Goal: Task Accomplishment & Management: Manage account settings

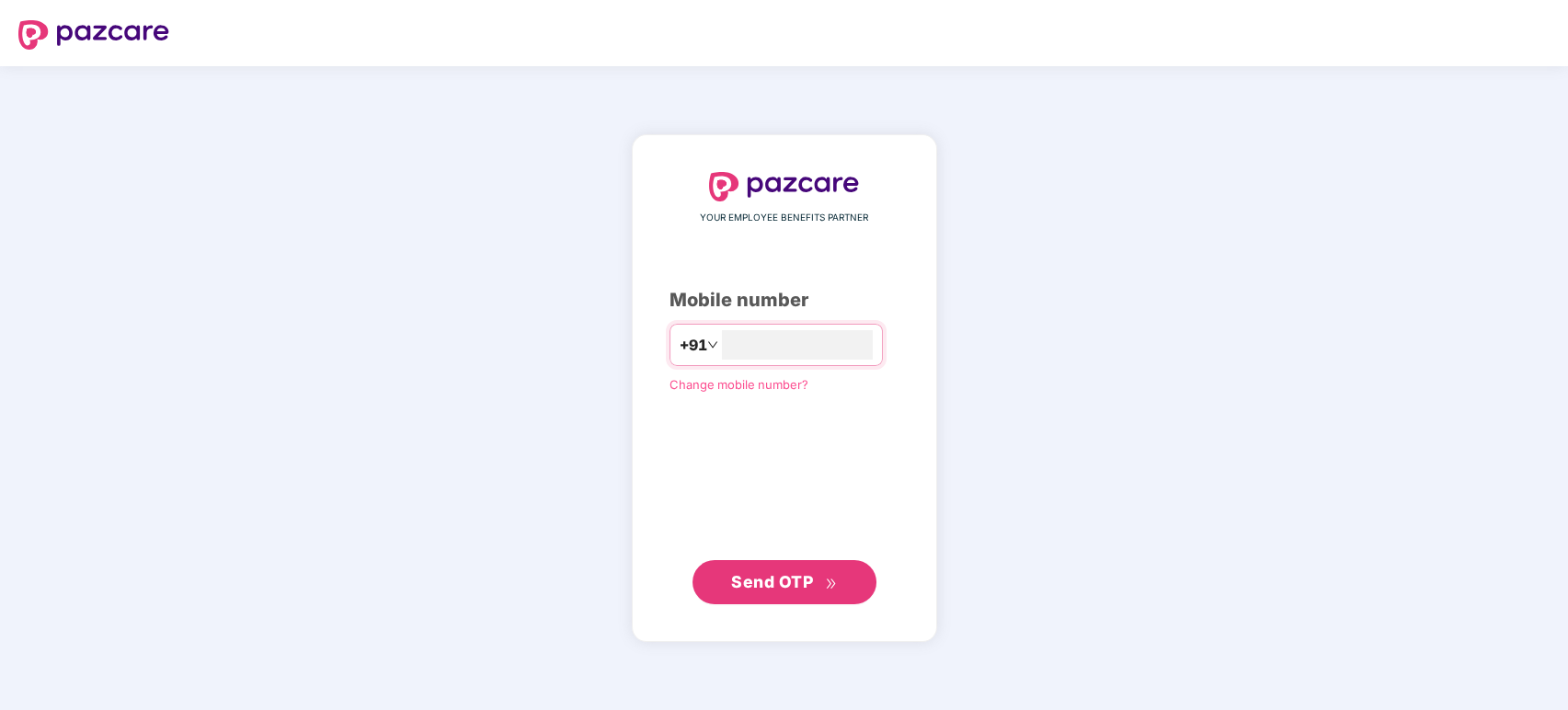
type input "**********"
click at [783, 580] on span "Send OTP" at bounding box center [772, 581] width 82 height 20
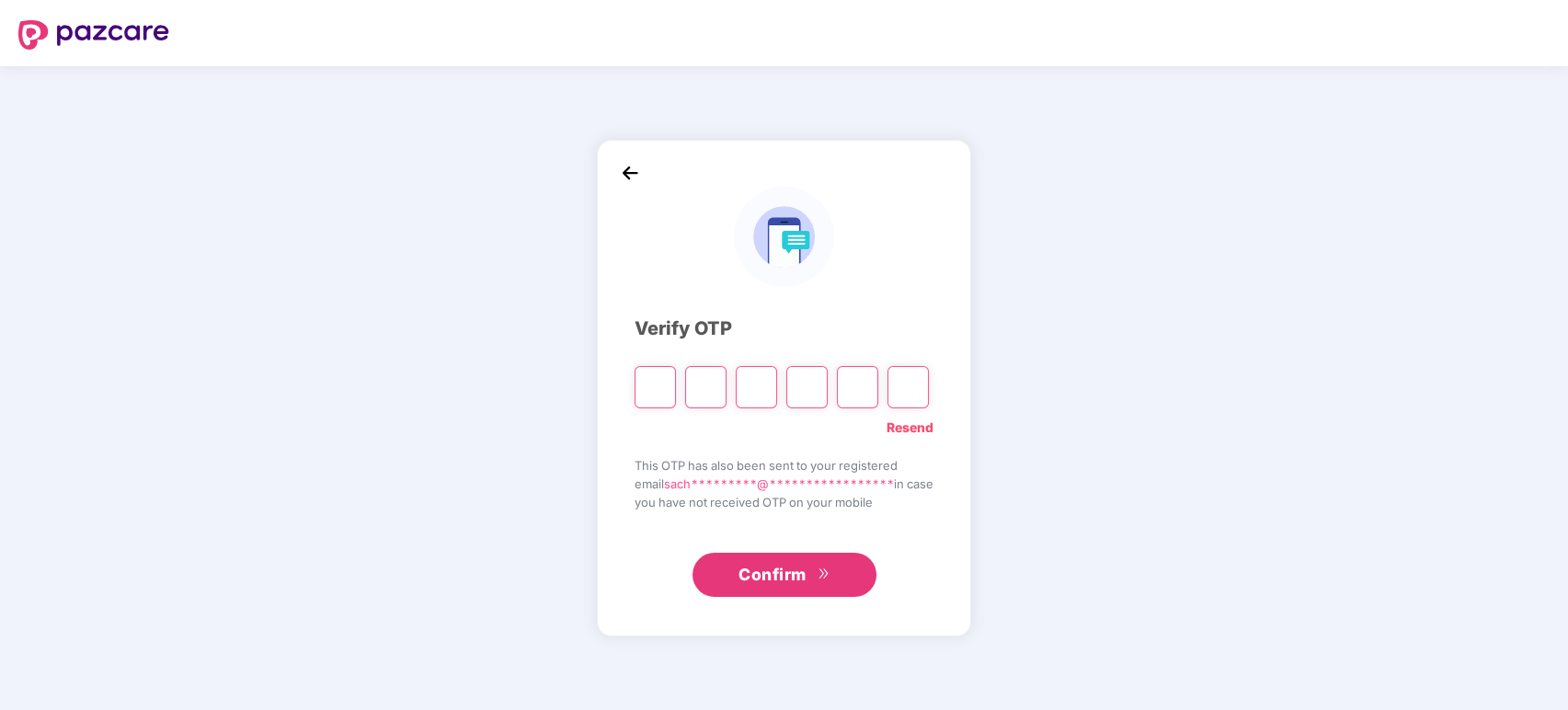
type input "*"
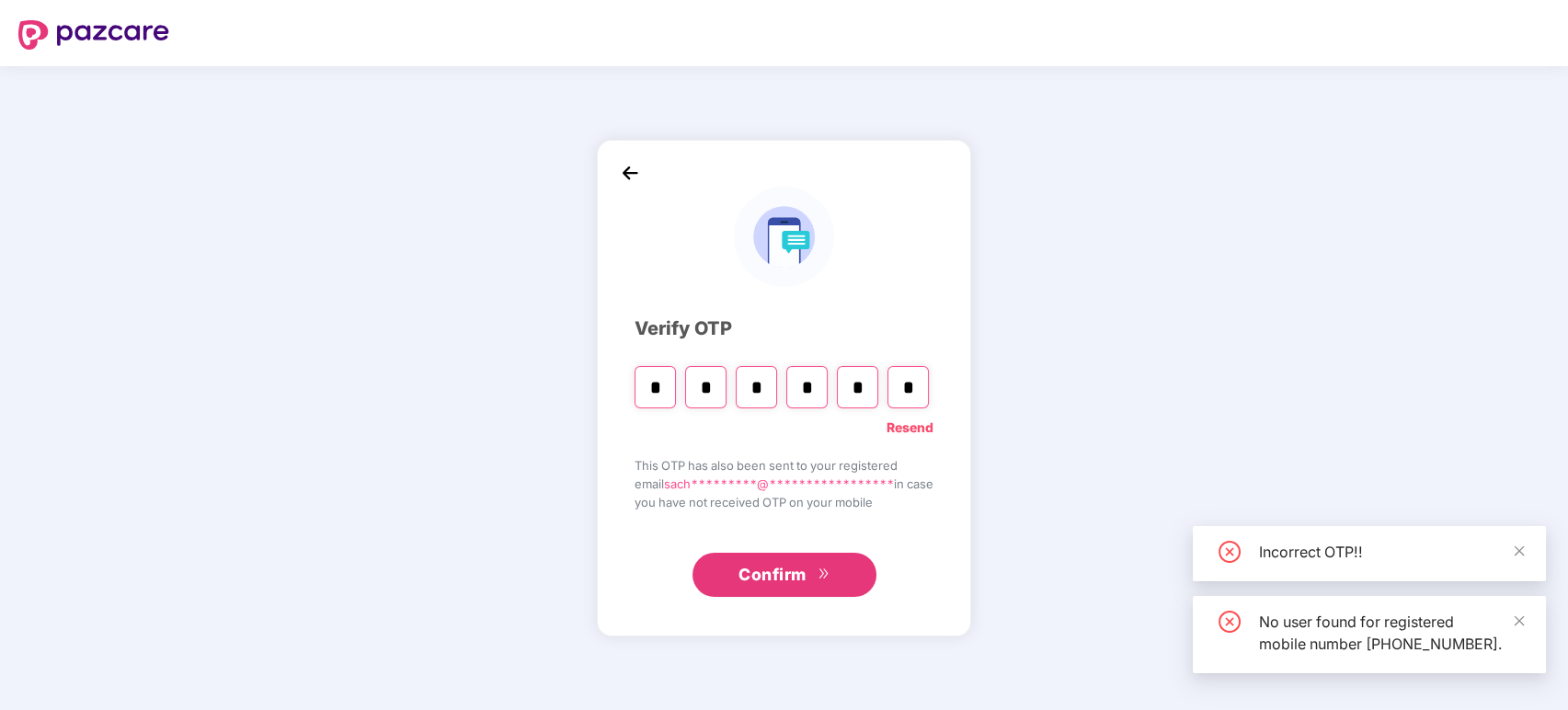
type input "*"
click at [753, 574] on span "Confirm" at bounding box center [772, 575] width 68 height 26
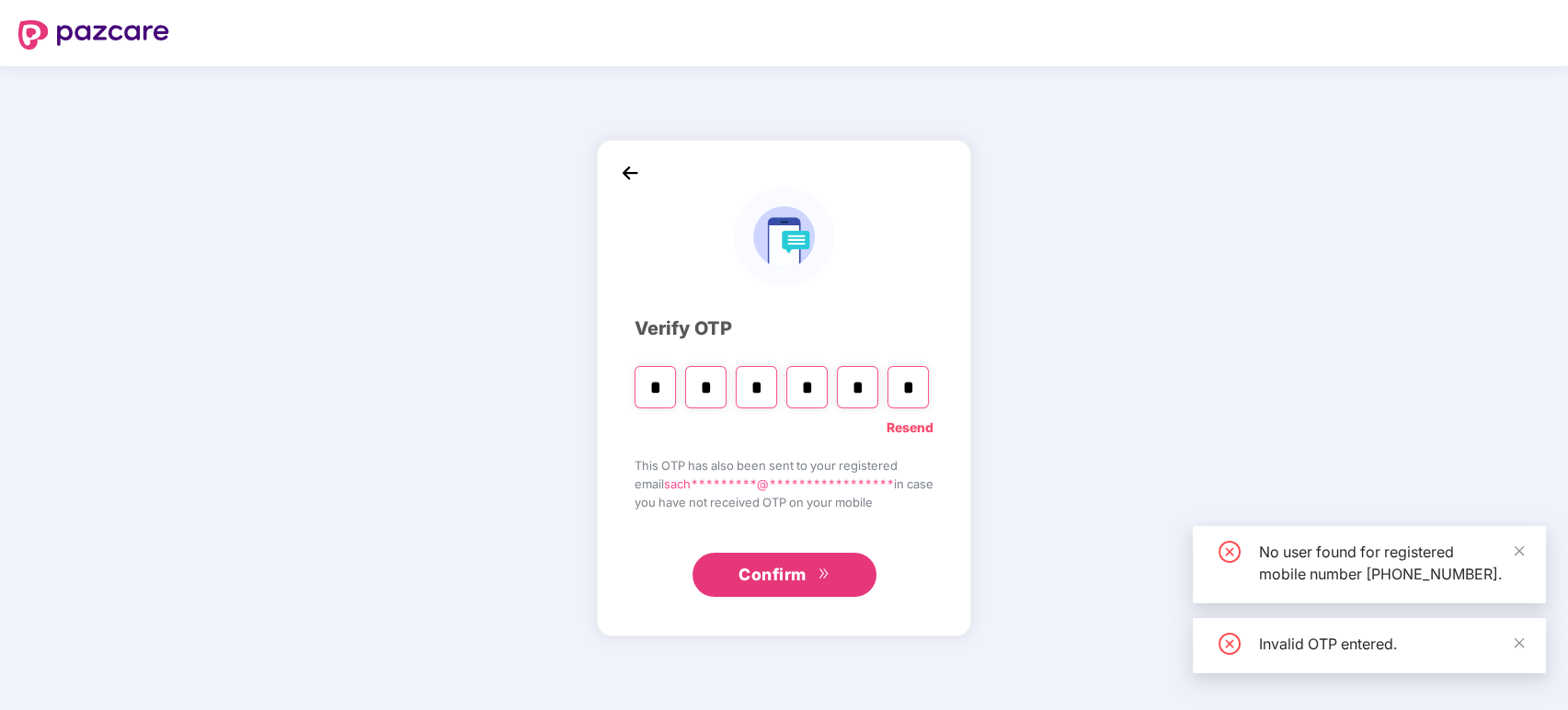
click at [801, 578] on span "Confirm" at bounding box center [772, 575] width 68 height 26
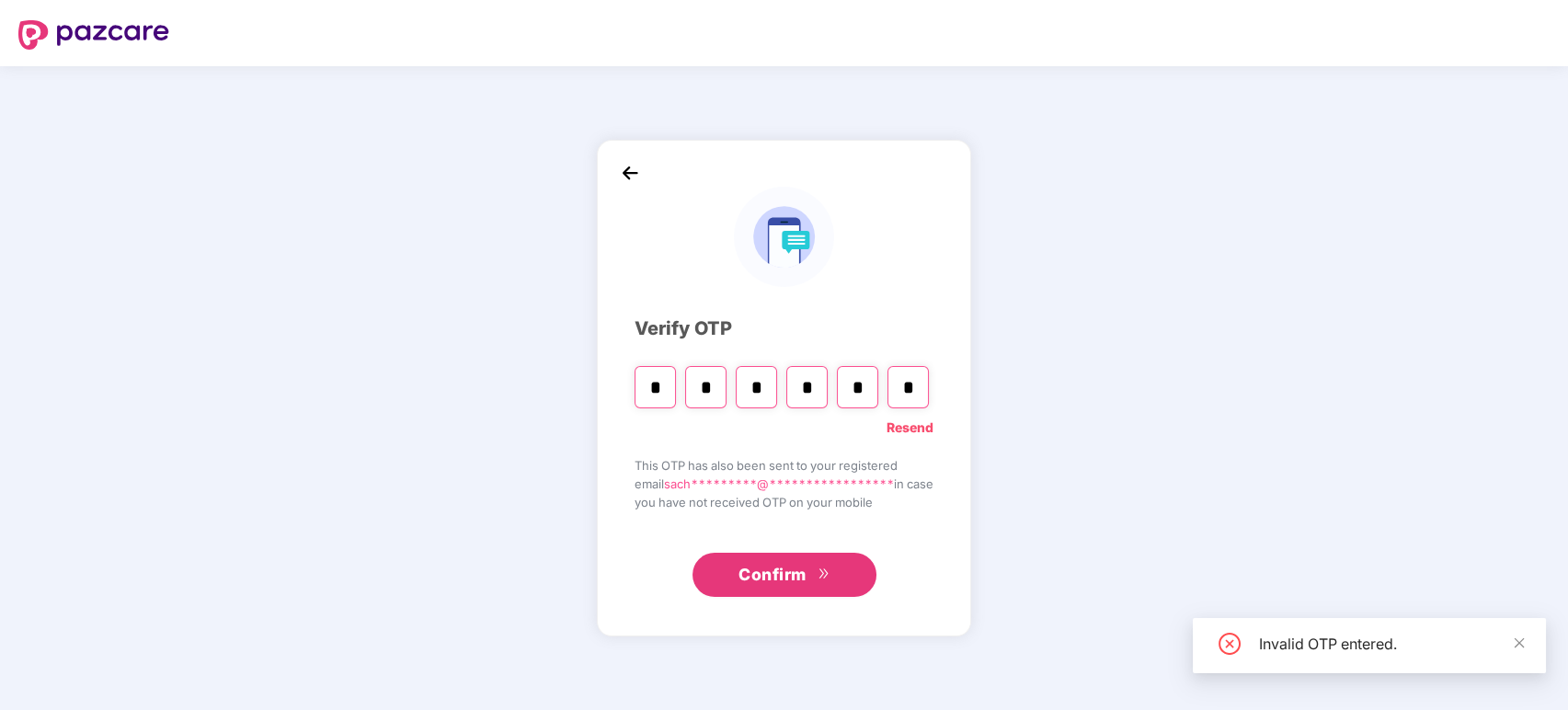
click at [809, 574] on button "Confirm" at bounding box center [785, 574] width 184 height 44
click at [910, 385] on input "*" at bounding box center [908, 387] width 41 height 42
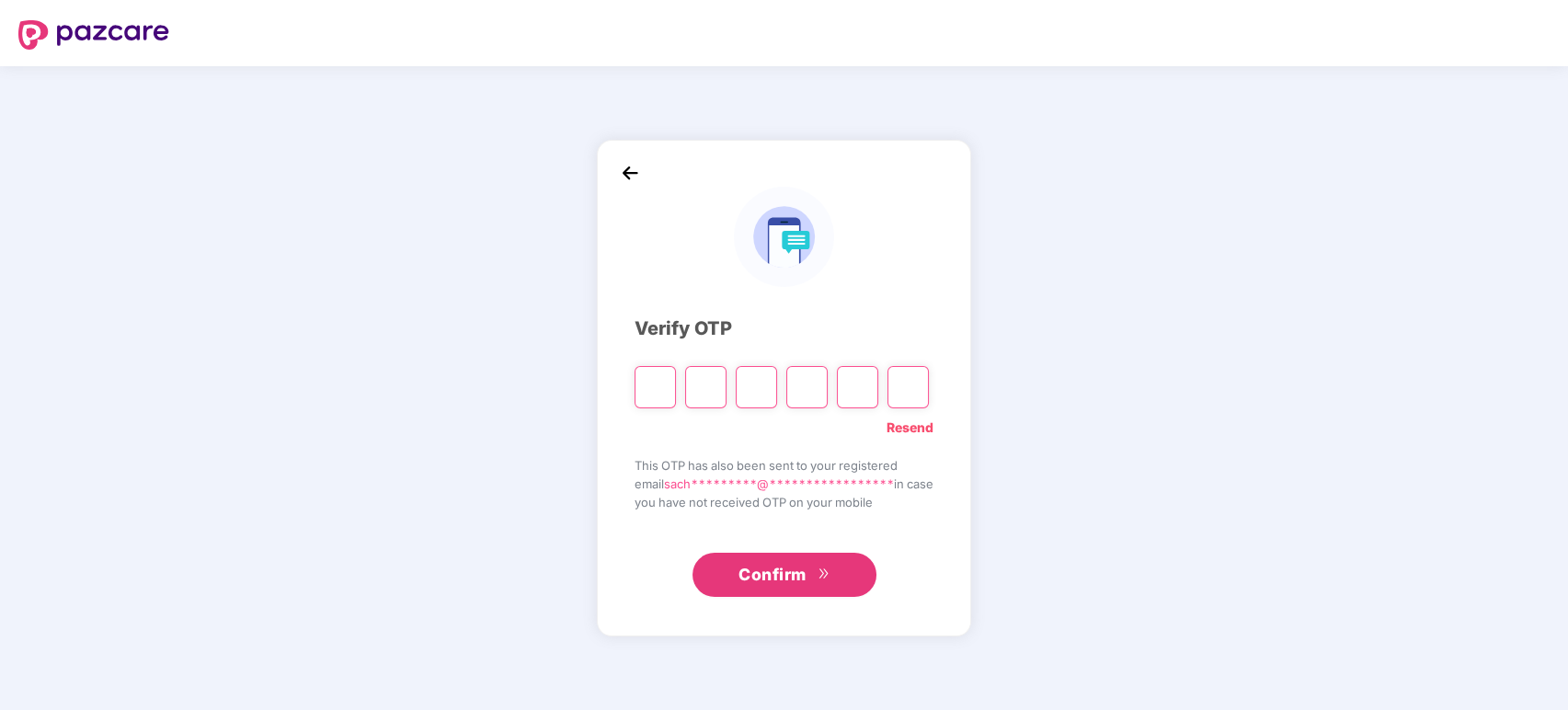
type input "*"
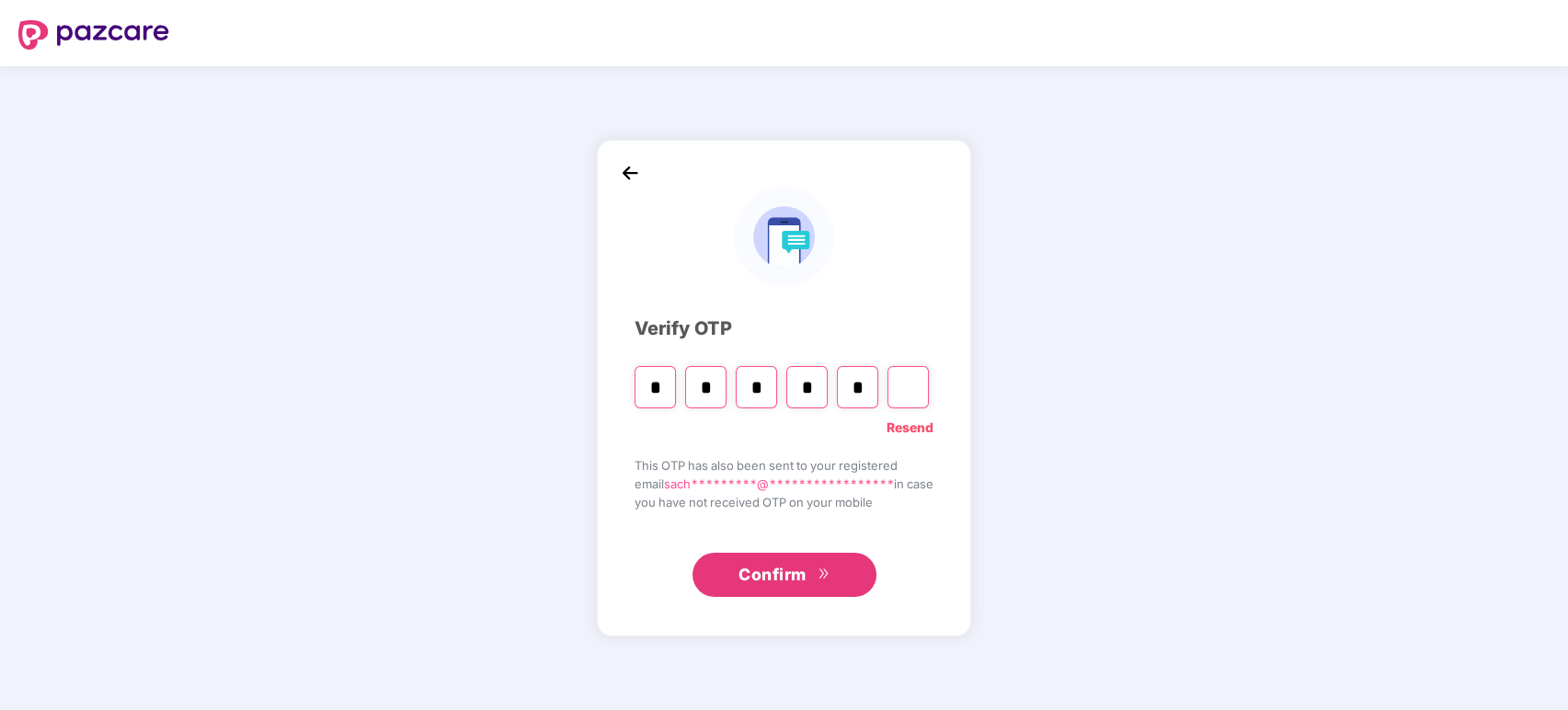
type input "*"
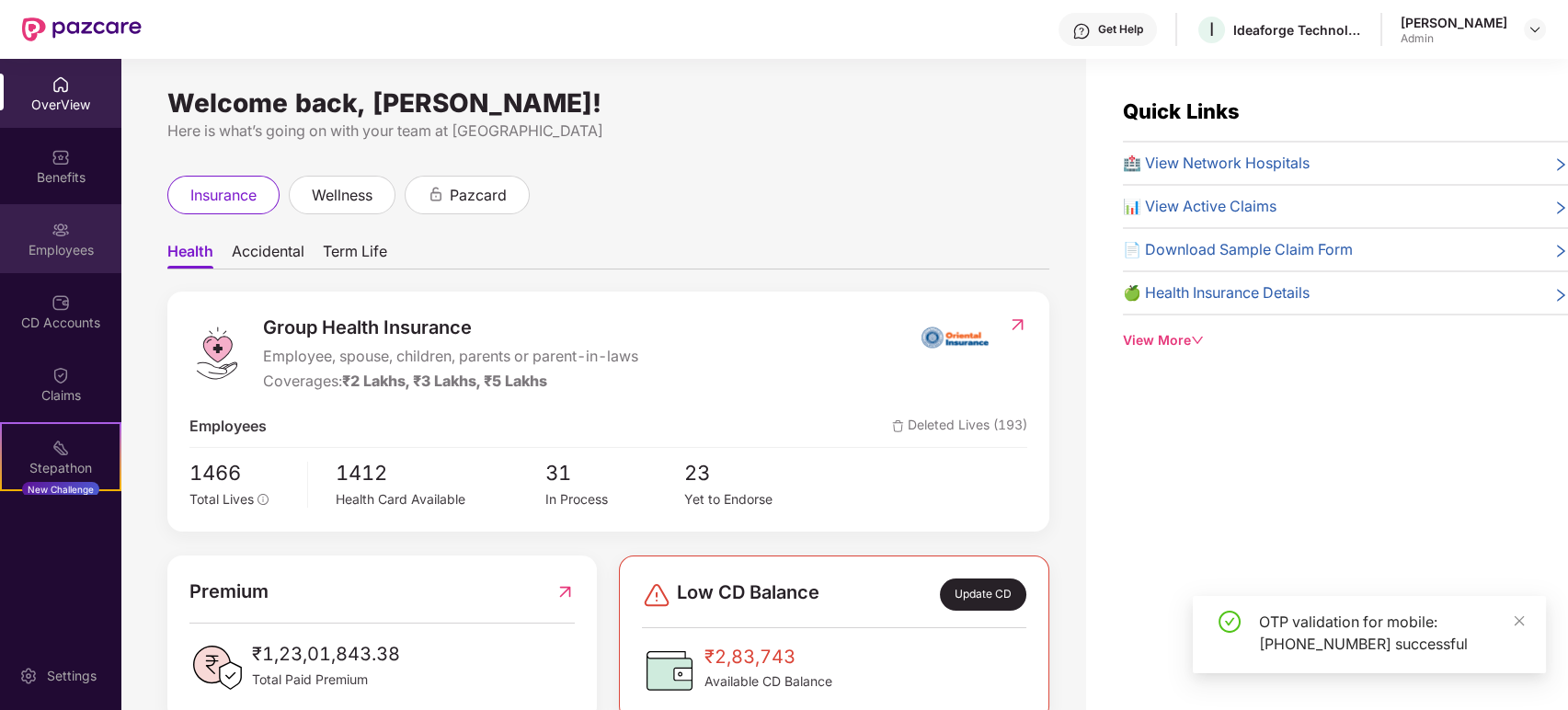
click at [51, 241] on div "Employees" at bounding box center [60, 250] width 122 height 19
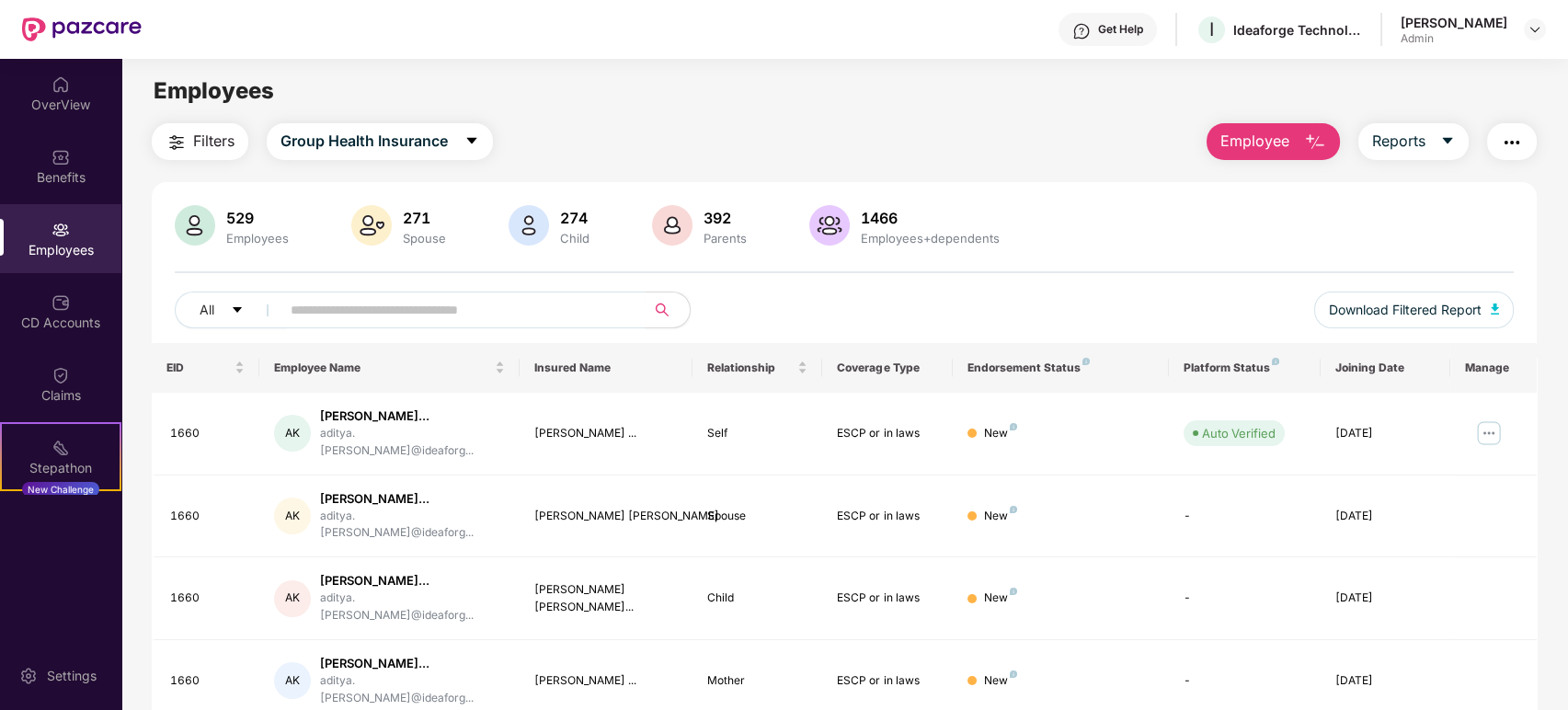
click at [1147, 81] on div "Employees" at bounding box center [844, 91] width 1445 height 35
click at [547, 316] on input "text" at bounding box center [455, 310] width 330 height 28
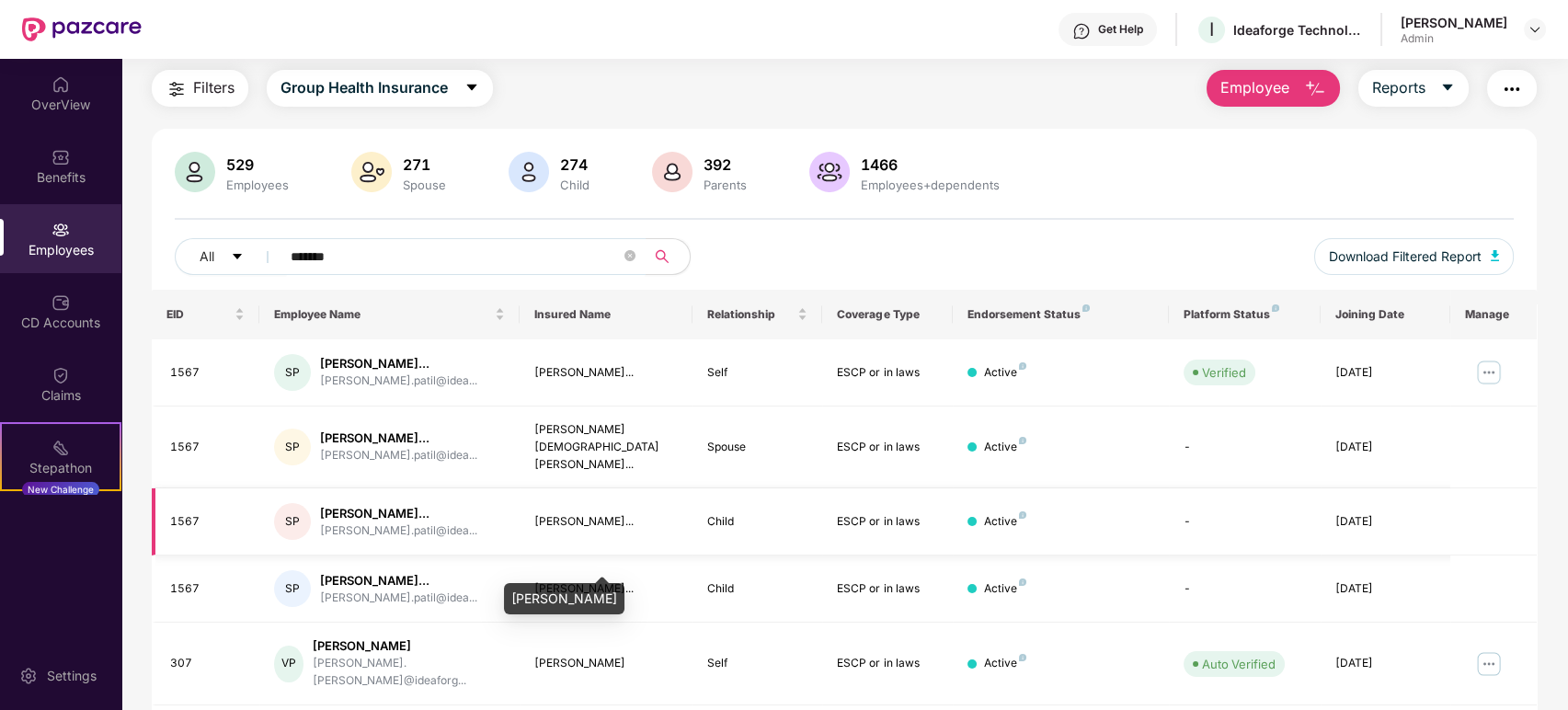
scroll to position [102, 0]
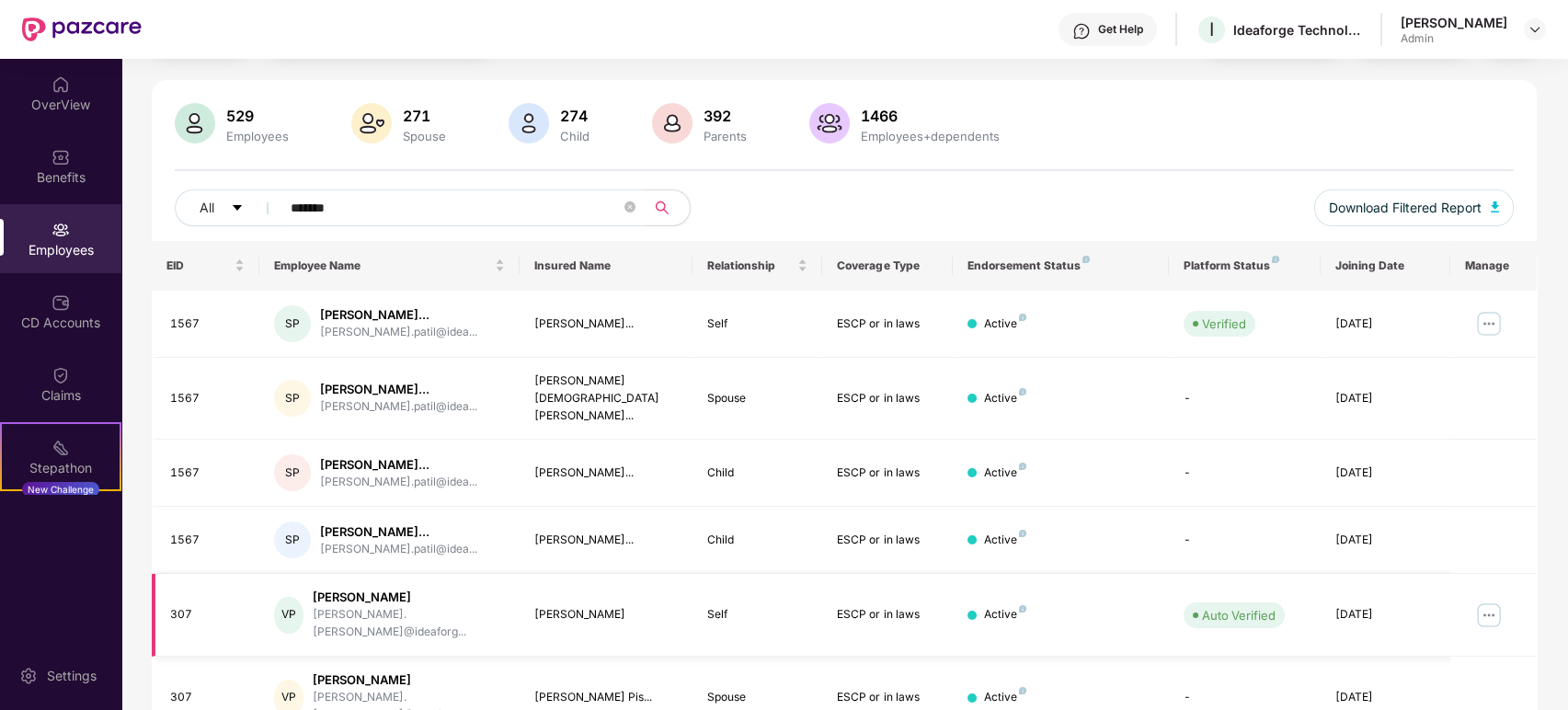
type input "*******"
click at [1491, 601] on img at bounding box center [1489, 616] width 30 height 30
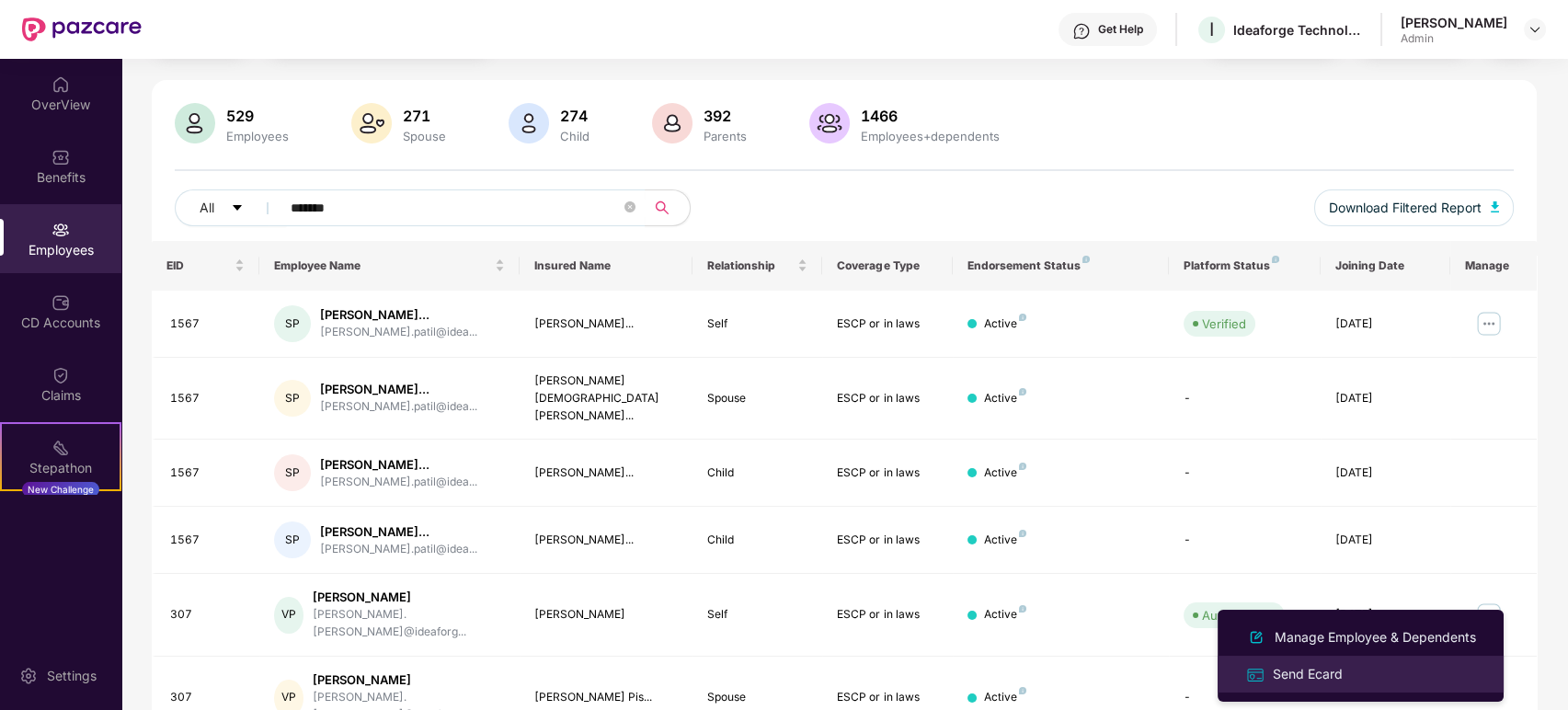
click at [1355, 668] on div "Send Ecard" at bounding box center [1361, 674] width 238 height 21
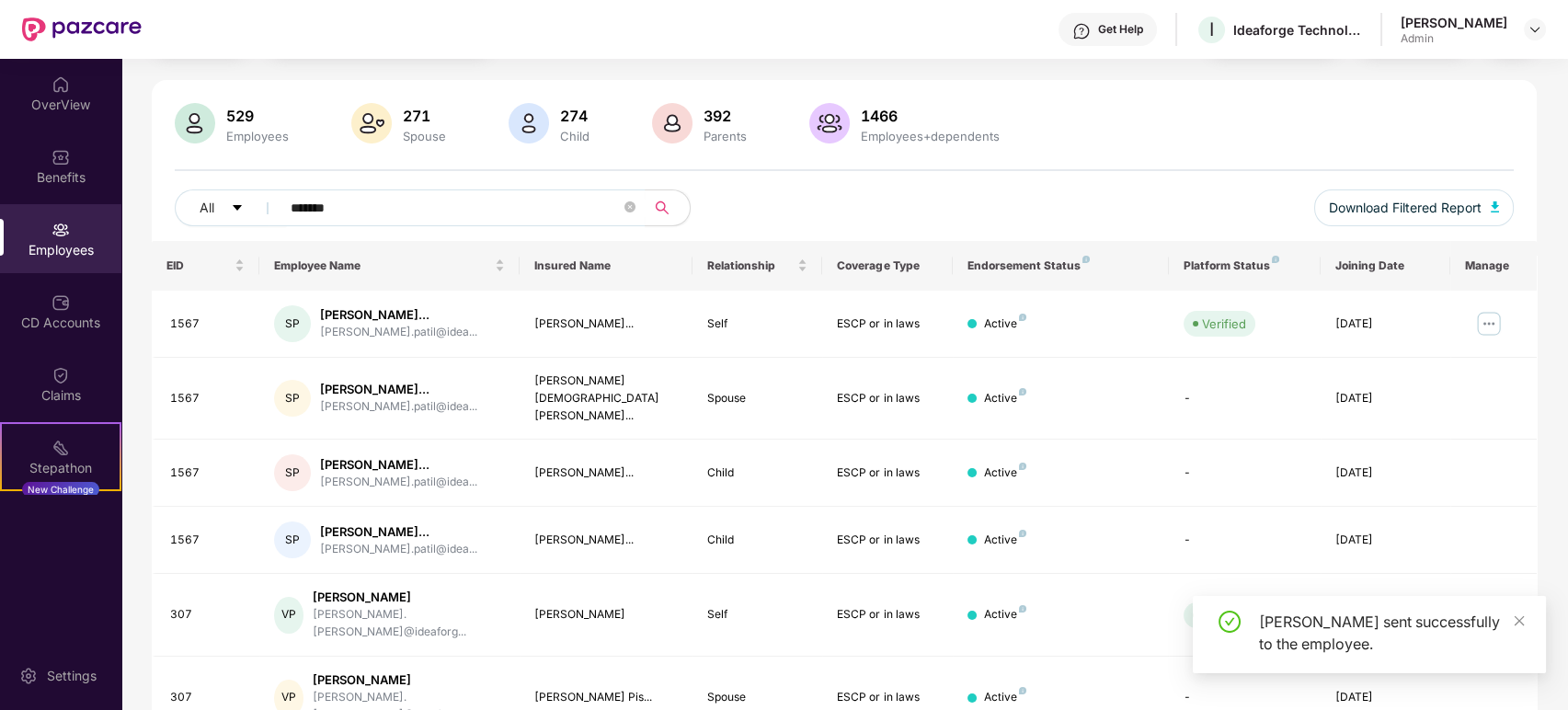
click at [1336, 633] on div "[PERSON_NAME] sent successfully to the employee." at bounding box center [1391, 633] width 265 height 44
click at [1309, 627] on div "[PERSON_NAME] sent successfully to the employee." at bounding box center [1391, 633] width 265 height 44
click at [1267, 638] on div "[PERSON_NAME] sent successfully to the employee." at bounding box center [1391, 633] width 265 height 44
click at [1348, 625] on div "[PERSON_NAME] sent successfully to the employee." at bounding box center [1391, 633] width 265 height 44
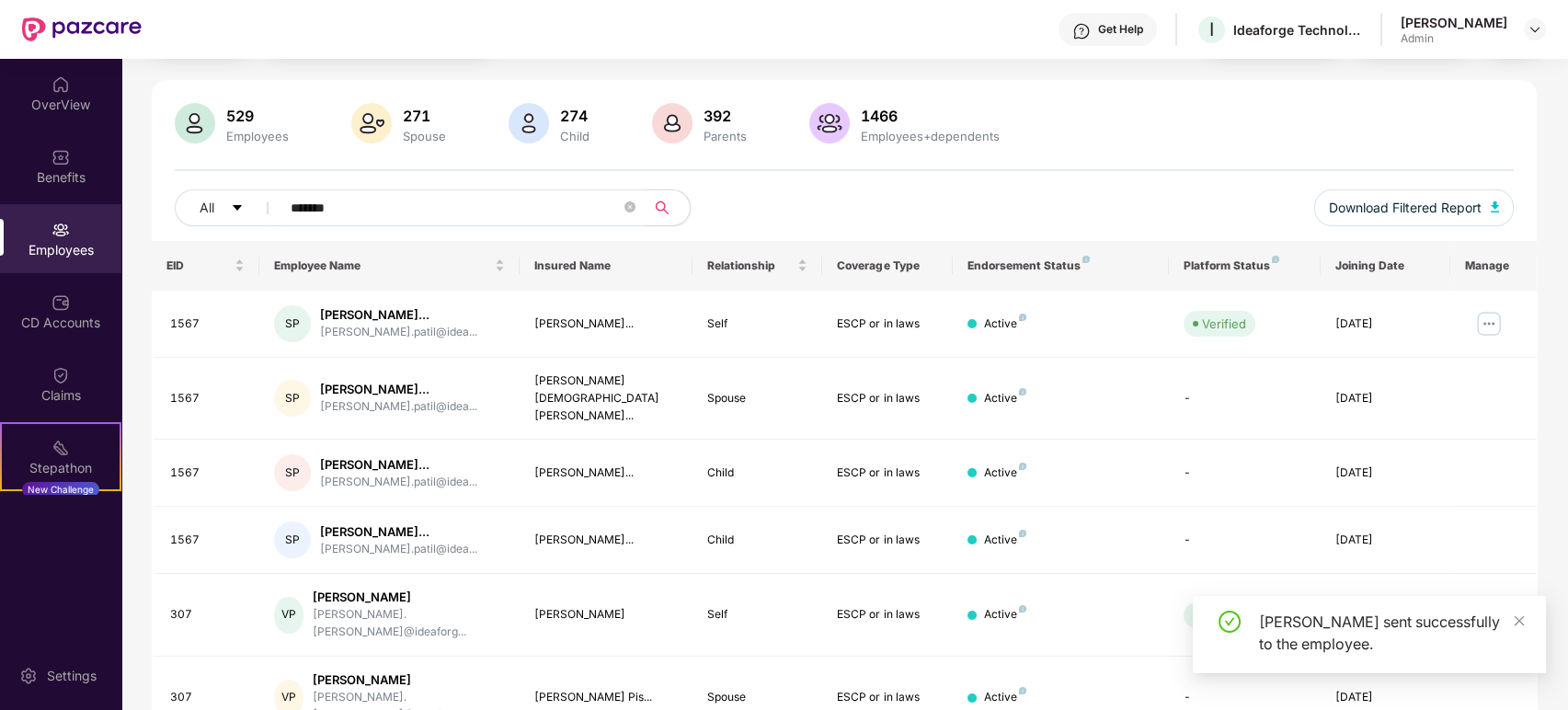
click at [1332, 626] on div "[PERSON_NAME] sent successfully to the employee." at bounding box center [1391, 633] width 265 height 44
click at [1296, 629] on div "[PERSON_NAME] sent successfully to the employee." at bounding box center [1391, 633] width 265 height 44
click at [1496, 601] on img at bounding box center [1489, 616] width 30 height 30
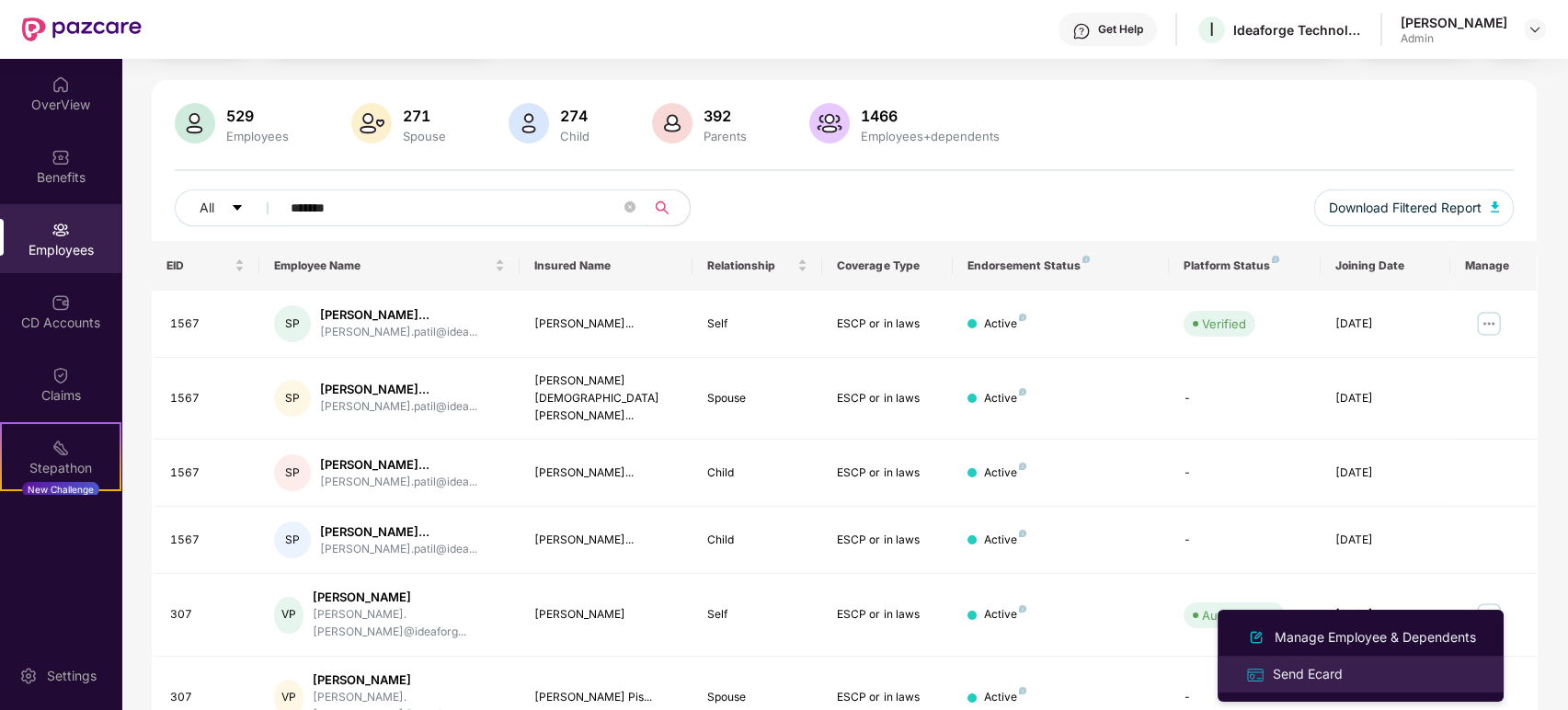
click at [1294, 677] on div "Send Ecard" at bounding box center [1307, 675] width 77 height 20
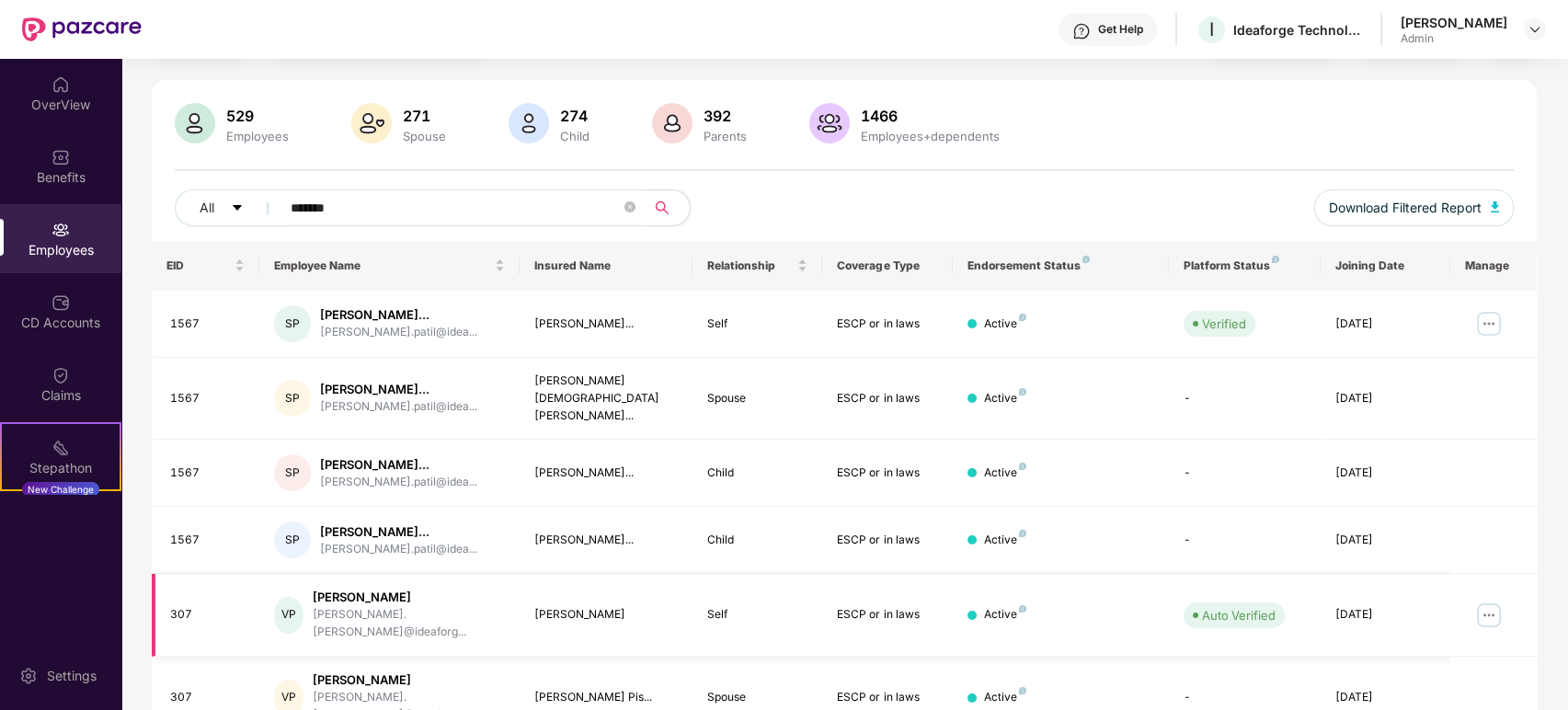
click at [1483, 601] on img at bounding box center [1489, 616] width 30 height 30
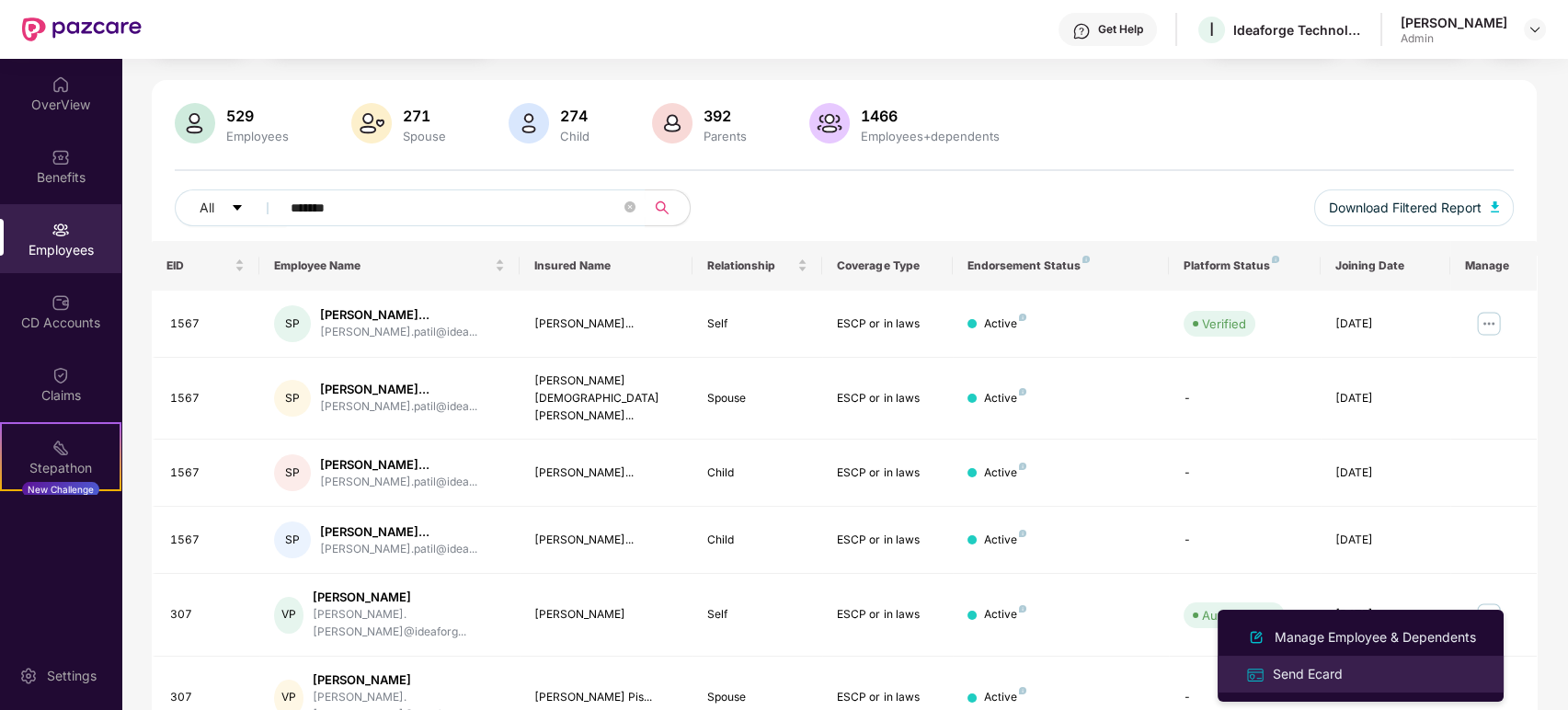
click at [1322, 667] on div "Send Ecard" at bounding box center [1307, 675] width 77 height 20
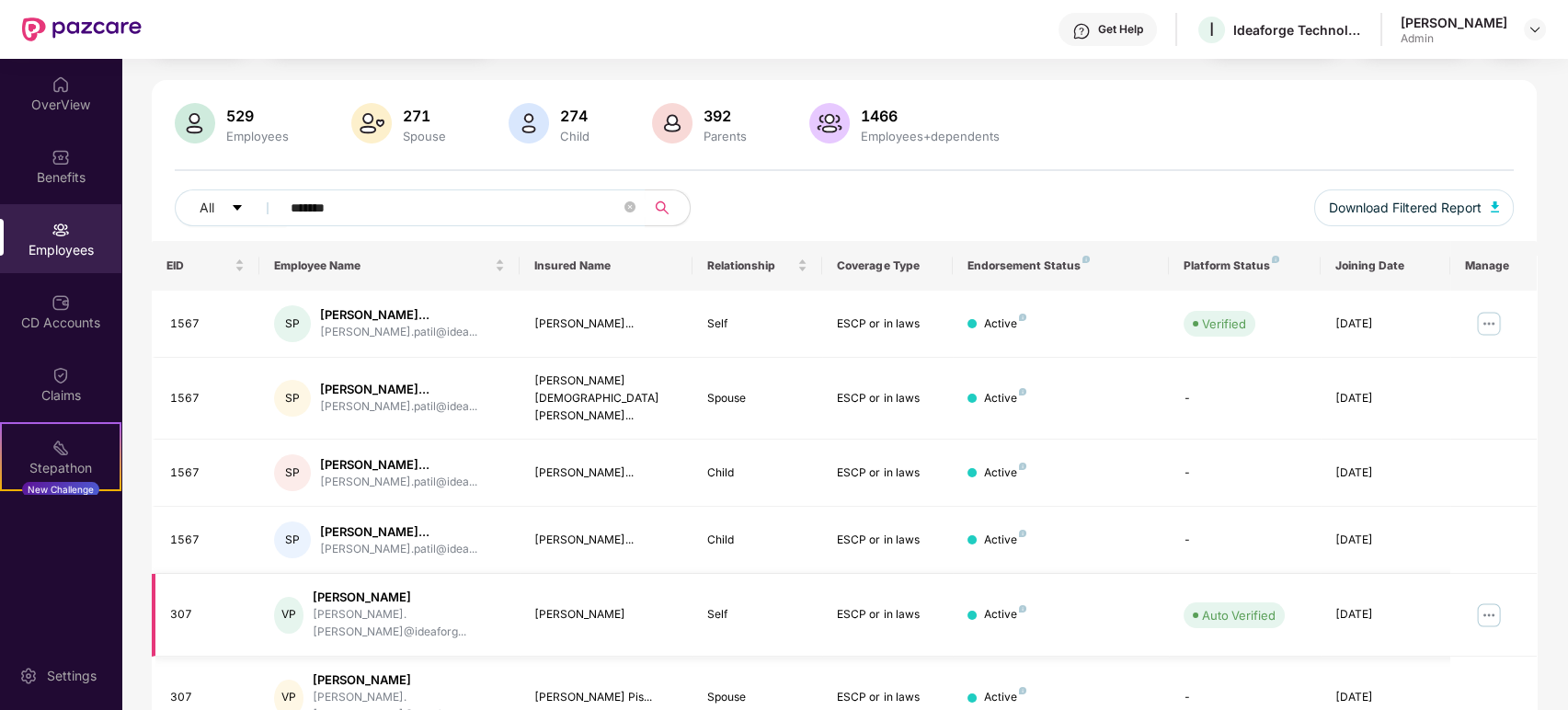
click at [392, 589] on div "[PERSON_NAME]" at bounding box center [408, 597] width 193 height 18
click at [1490, 601] on img at bounding box center [1489, 616] width 30 height 30
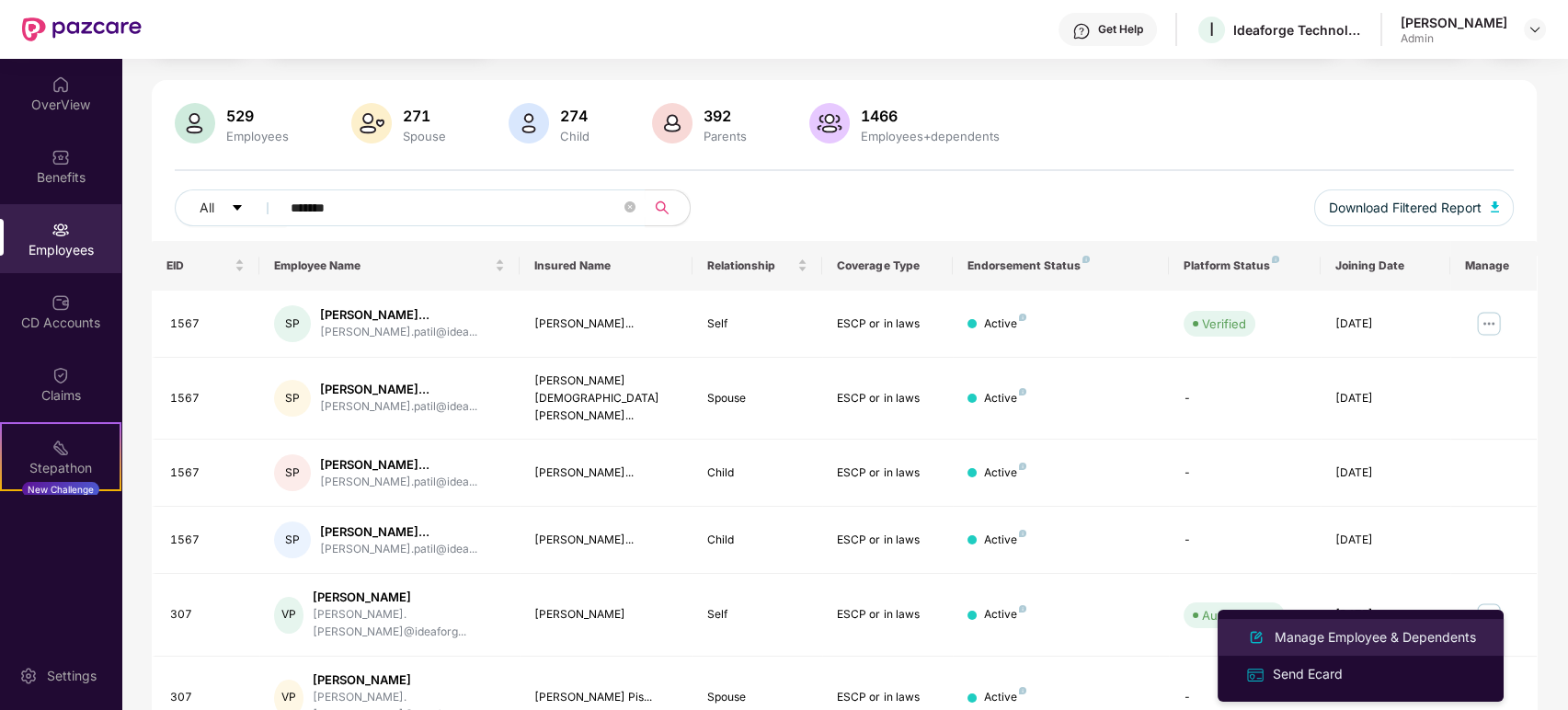
click at [1351, 633] on div "Manage Employee & Dependents" at bounding box center [1375, 637] width 208 height 20
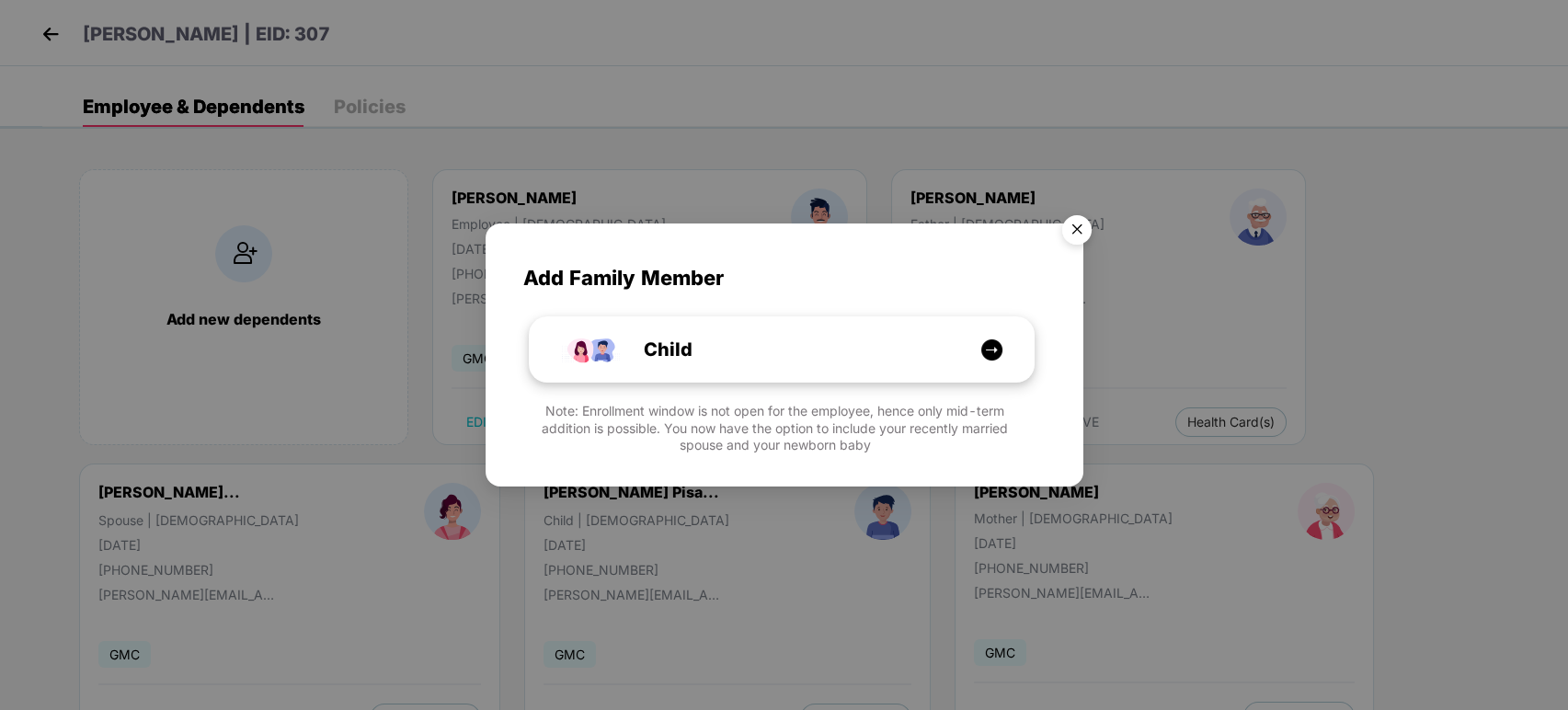
click at [995, 354] on img at bounding box center [991, 350] width 23 height 23
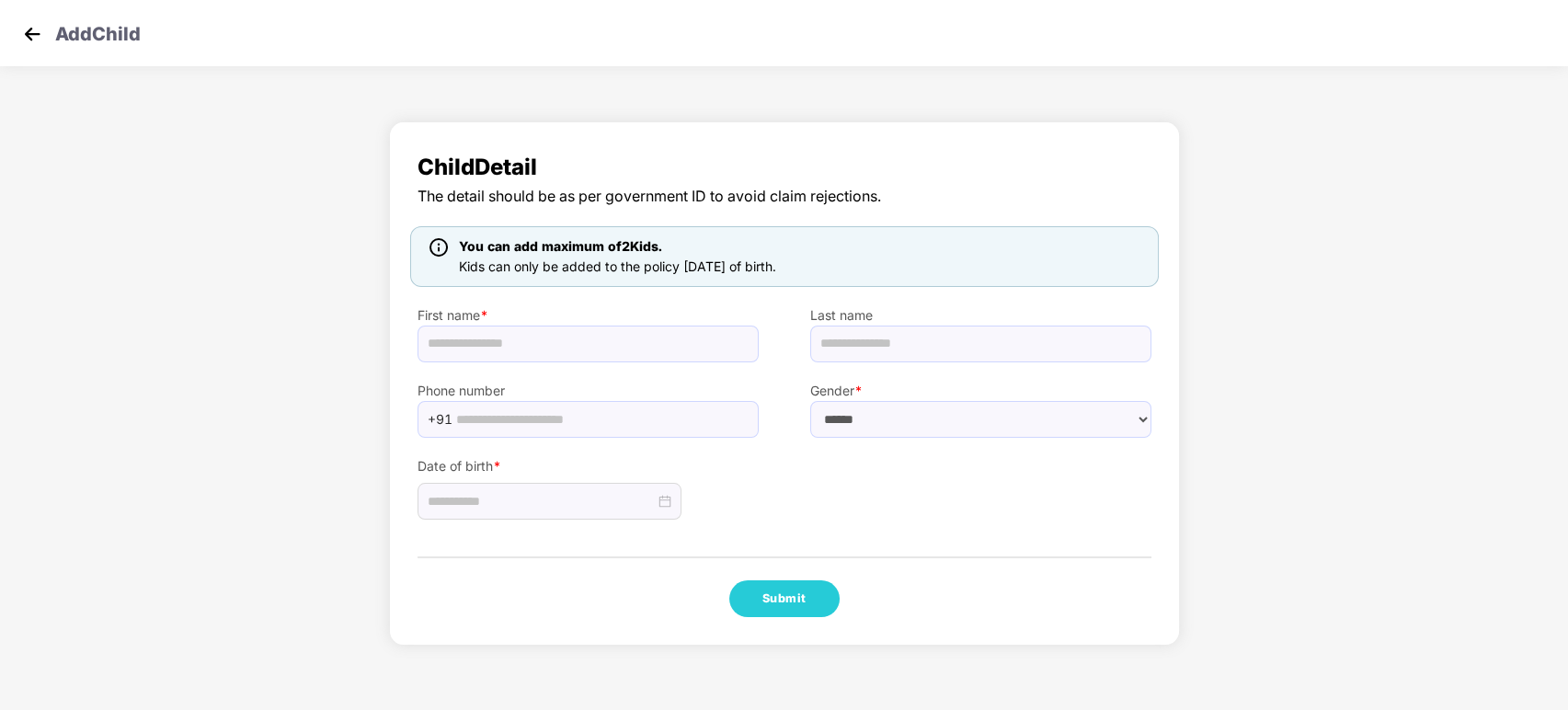
click at [35, 41] on img at bounding box center [33, 34] width 28 height 28
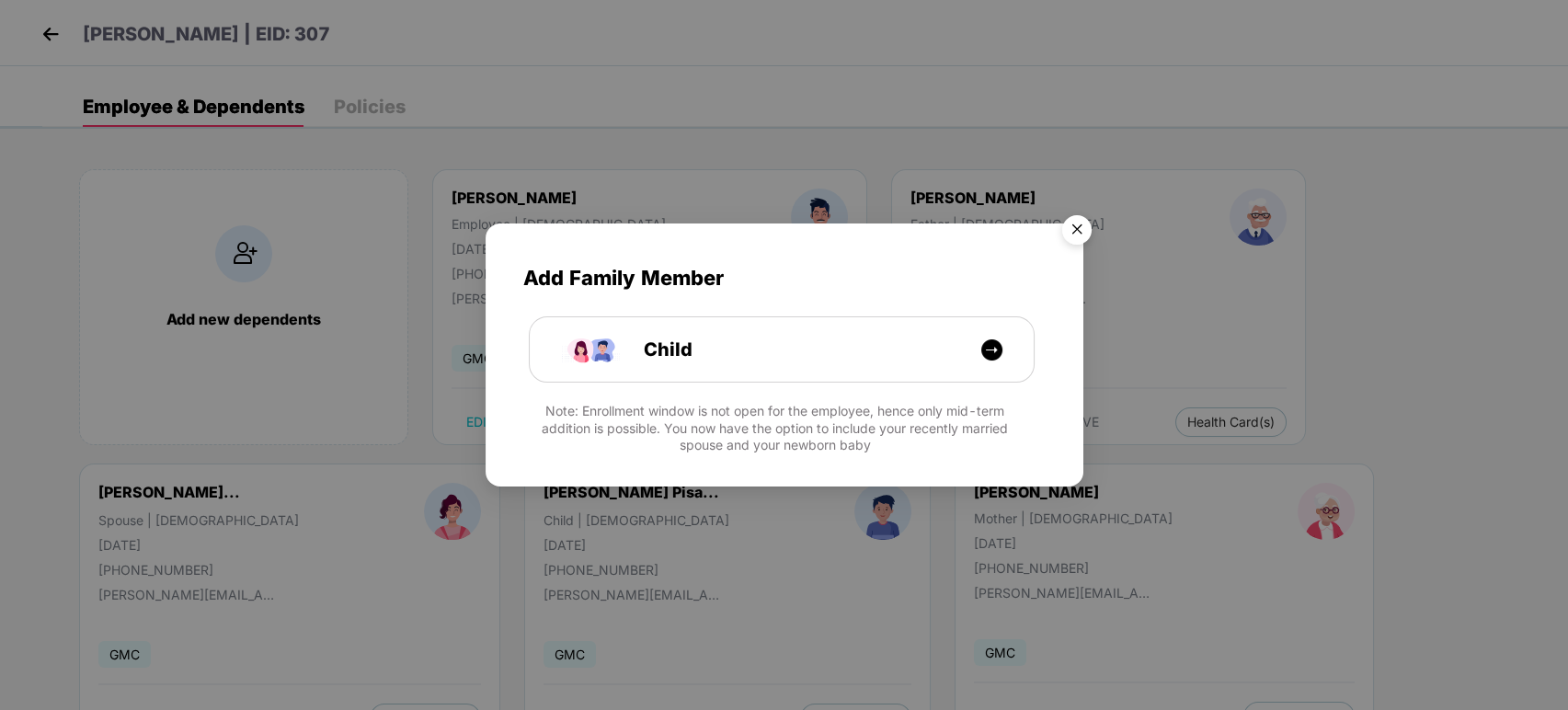
click at [1070, 229] on img "Close" at bounding box center [1076, 232] width 51 height 51
